Goal: Information Seeking & Learning: Learn about a topic

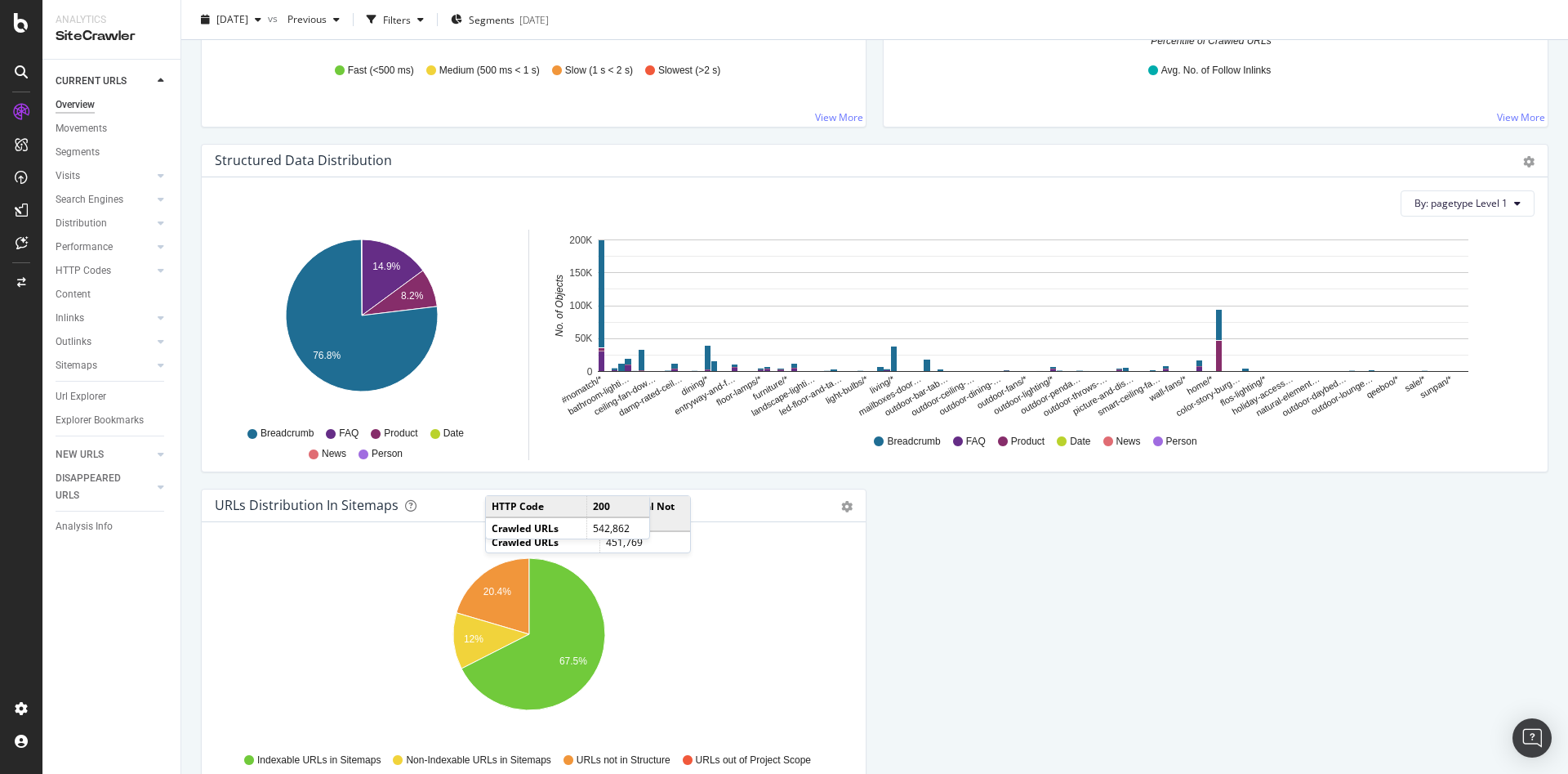
scroll to position [1597, 0]
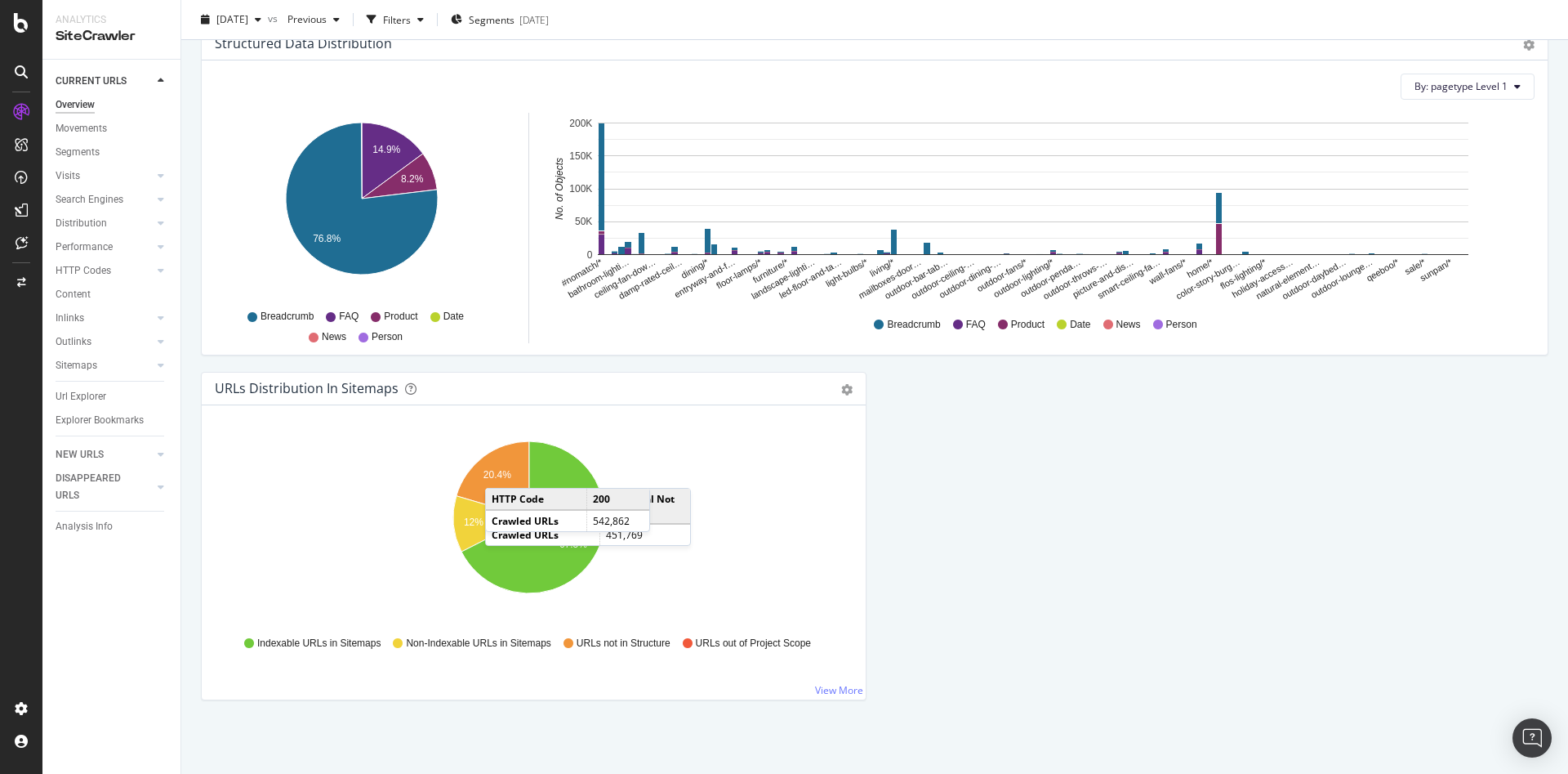
drag, startPoint x: 1101, startPoint y: 527, endPoint x: 319, endPoint y: 477, distance: 783.6
click at [319, 477] on icon "20.4% 12% 67.5%" at bounding box center [529, 526] width 629 height 189
click at [851, 519] on div "Hold CTRL while clicking to filter the report. 20.4% 12% 67.5% Type of URL URL …" at bounding box center [534, 552] width 665 height 294
click at [769, 515] on icon "20.4% 12% 67.5%" at bounding box center [529, 526] width 629 height 189
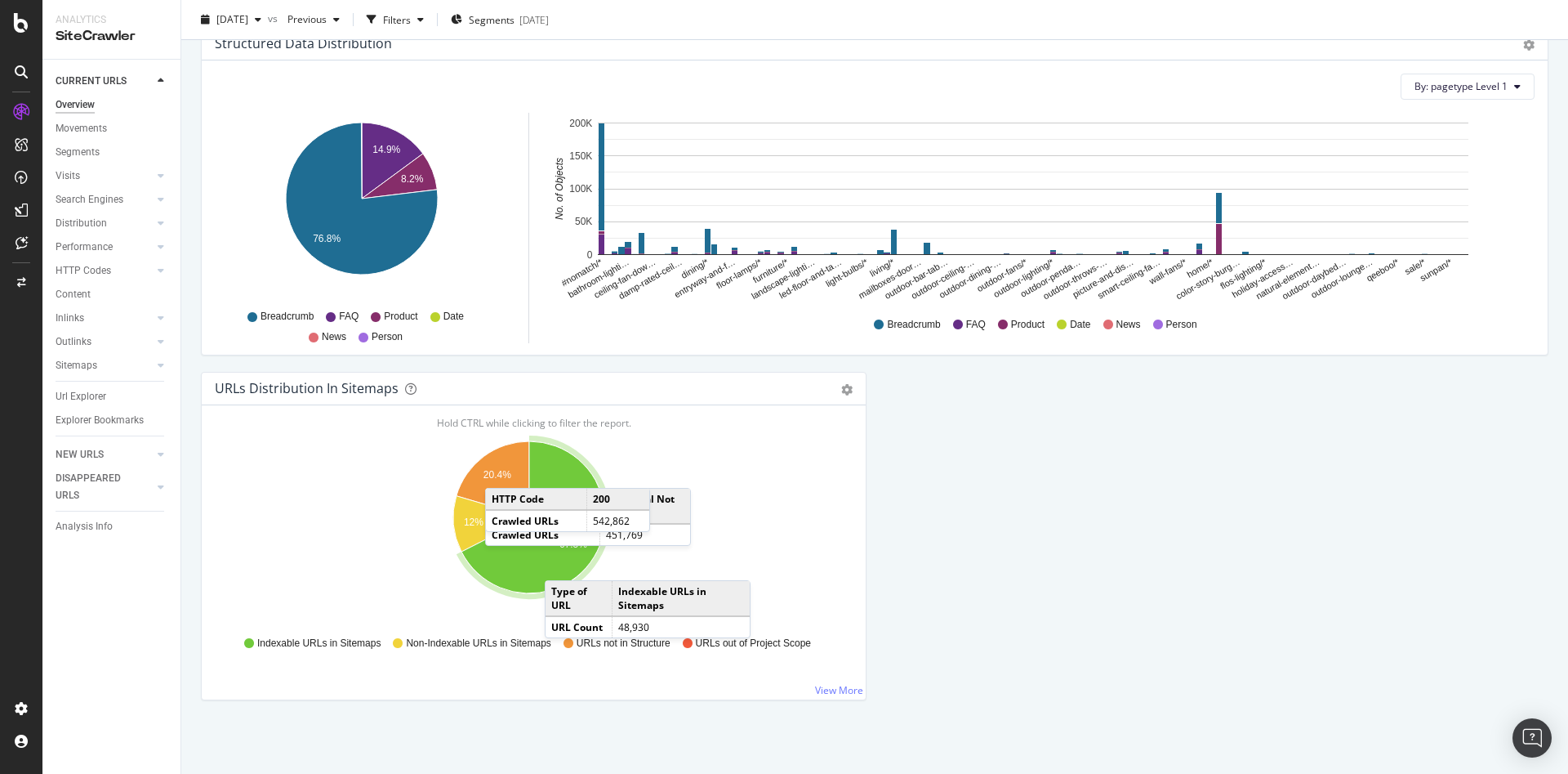
click at [562, 564] on icon "A chart." at bounding box center [533, 517] width 144 height 152
